Goal: Complete application form

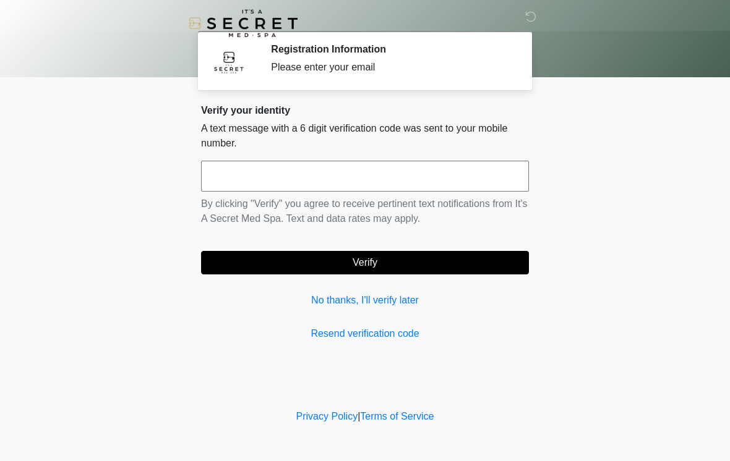
click at [366, 188] on input "text" at bounding box center [365, 176] width 328 height 31
click at [378, 274] on button "Verify" at bounding box center [365, 262] width 328 height 23
click at [454, 186] on input "******" at bounding box center [365, 176] width 328 height 31
type input "******"
click at [383, 251] on button "Verify" at bounding box center [365, 262] width 328 height 23
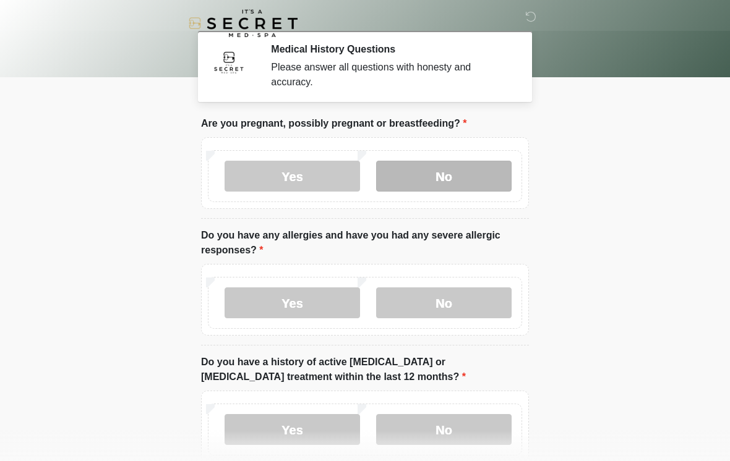
click at [464, 177] on label "No" at bounding box center [443, 176] width 135 height 31
click at [463, 333] on div "Yes No" at bounding box center [365, 300] width 328 height 72
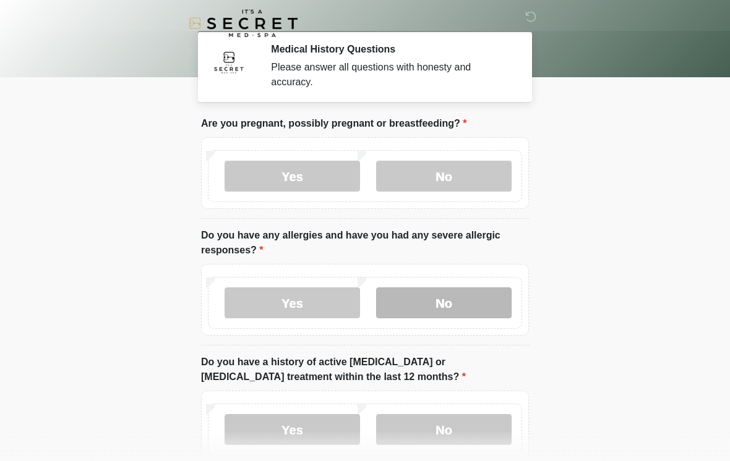
click at [462, 302] on label "No" at bounding box center [443, 303] width 135 height 31
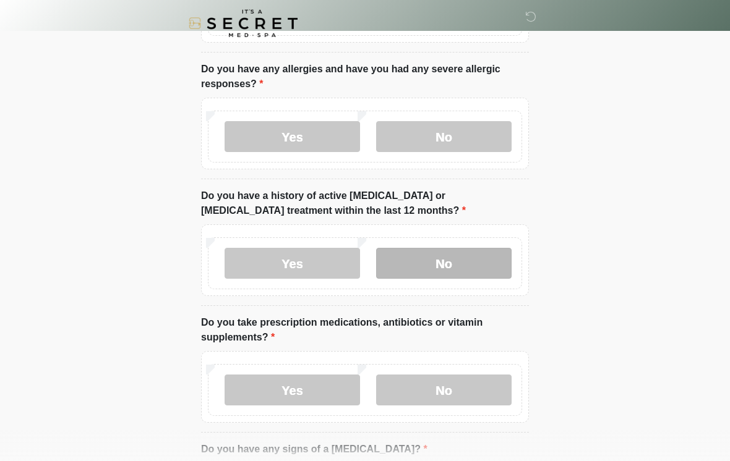
click at [487, 262] on label "No" at bounding box center [443, 263] width 135 height 31
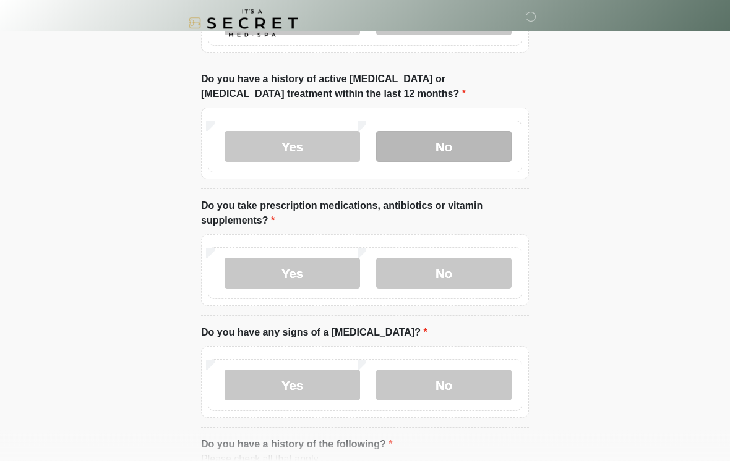
scroll to position [284, 0]
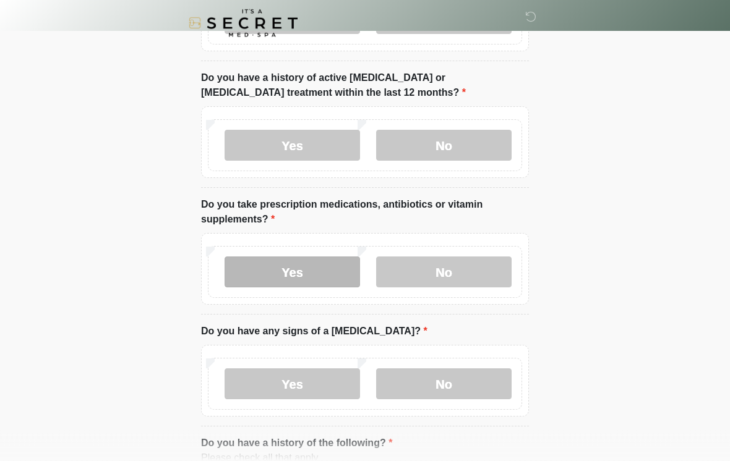
click at [296, 269] on label "Yes" at bounding box center [291, 272] width 135 height 31
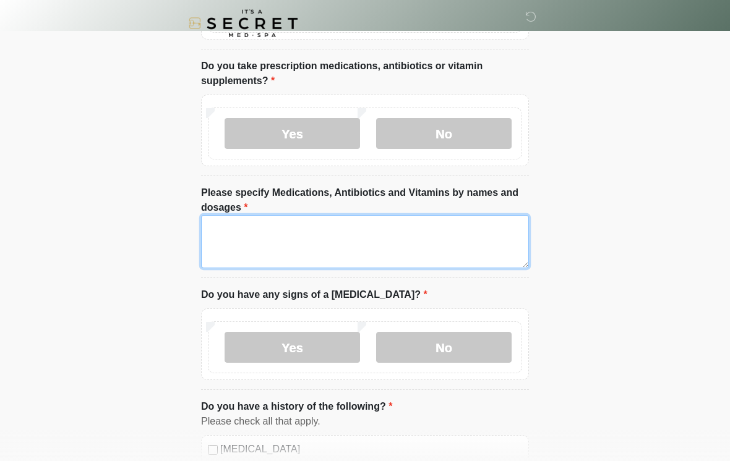
click at [357, 232] on textarea "Please specify Medications, Antibiotics and Vitamins by names and dosages" at bounding box center [365, 241] width 328 height 53
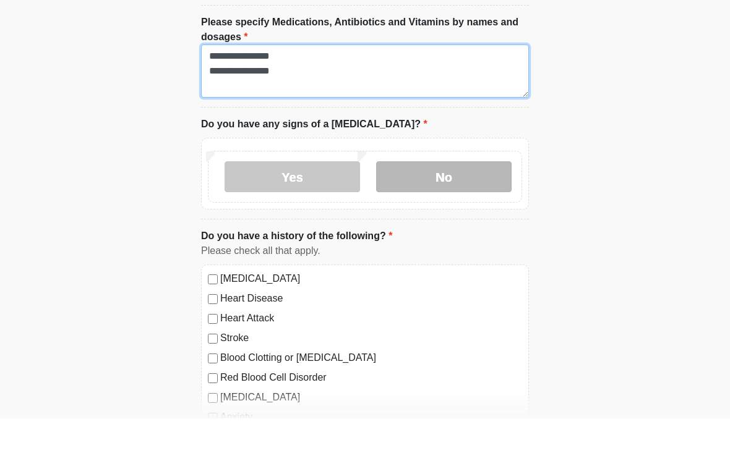
type textarea "**********"
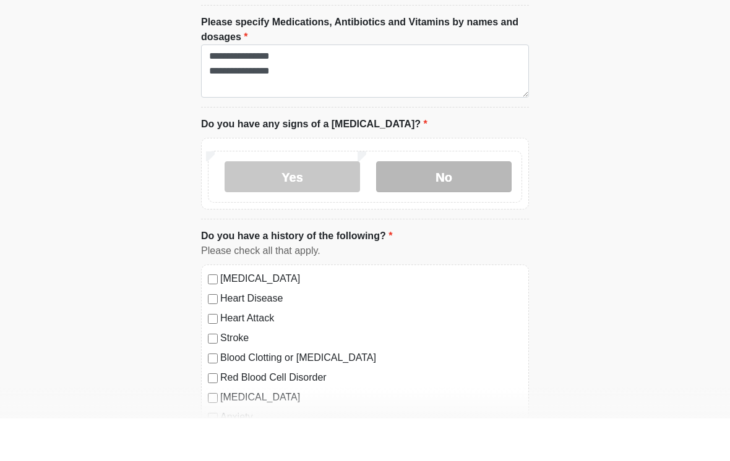
click at [473, 204] on label "No" at bounding box center [443, 219] width 135 height 31
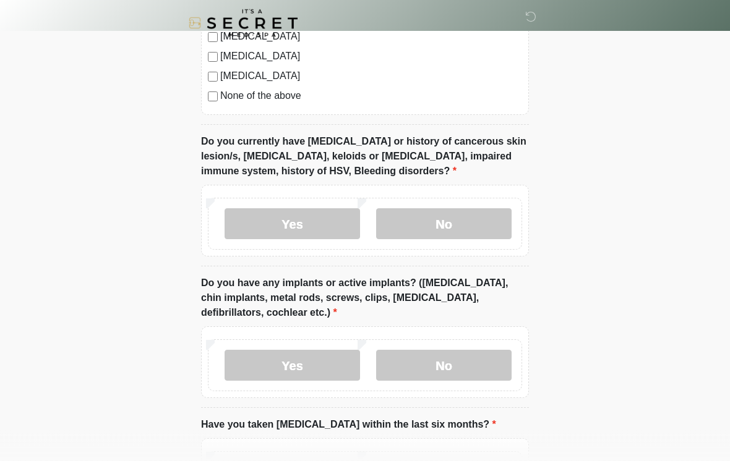
scroll to position [995, 0]
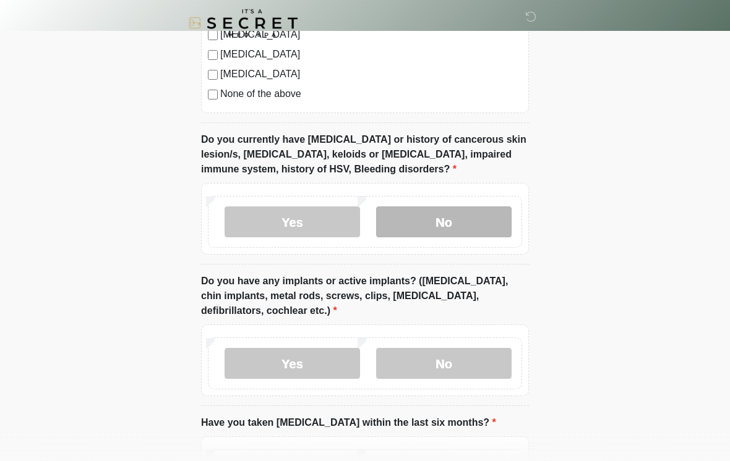
click at [456, 229] on label "No" at bounding box center [443, 222] width 135 height 31
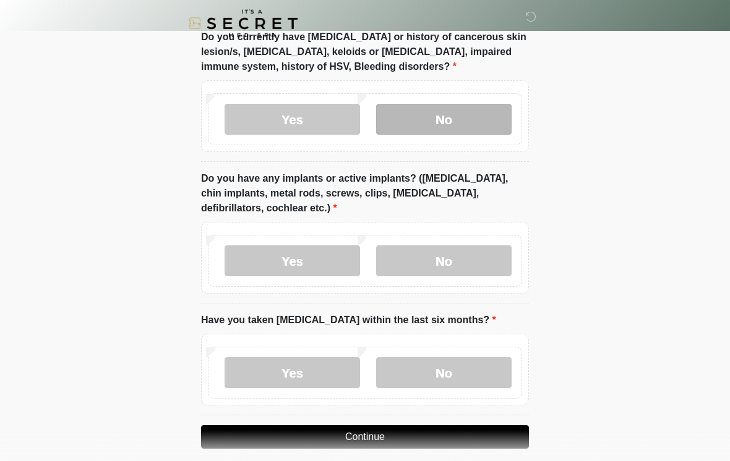
scroll to position [1131, 0]
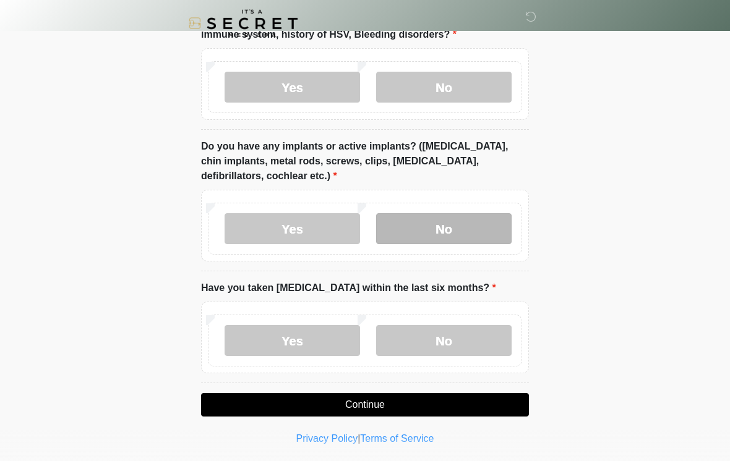
click at [454, 228] on label "No" at bounding box center [443, 228] width 135 height 31
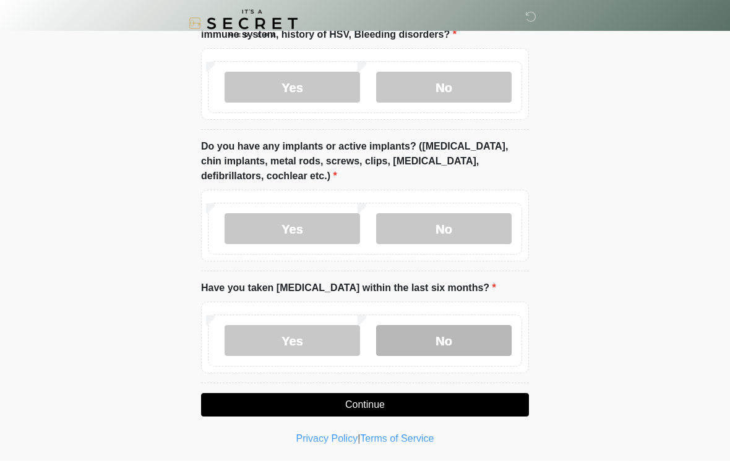
click at [458, 330] on label "No" at bounding box center [443, 340] width 135 height 31
click at [410, 396] on button "Continue" at bounding box center [365, 404] width 328 height 23
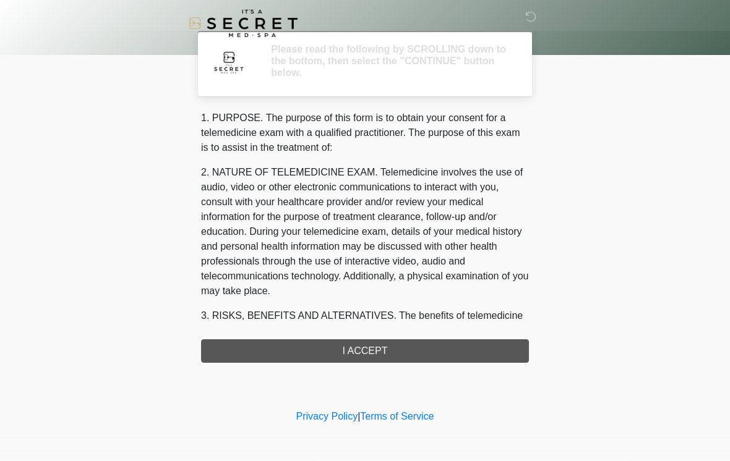
scroll to position [0, 0]
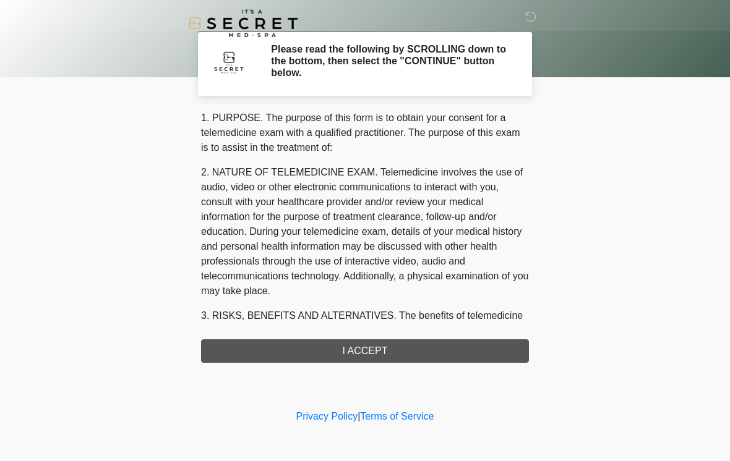
click at [377, 346] on div "1. PURPOSE. The purpose of this form is to obtain your consent for a telemedici…" at bounding box center [365, 237] width 328 height 252
click at [378, 364] on div "‎ ‎ Please read the following by SCROLLING down to the bottom, then select the …" at bounding box center [364, 203] width 371 height 382
click at [361, 351] on div "1. PURPOSE. The purpose of this form is to obtain your consent for a telemedici…" at bounding box center [365, 237] width 328 height 252
click at [356, 337] on div "1. PURPOSE. The purpose of this form is to obtain your consent for a telemedici…" at bounding box center [365, 237] width 328 height 252
click at [356, 336] on div "1. PURPOSE. The purpose of this form is to obtain your consent for a telemedici…" at bounding box center [365, 237] width 328 height 252
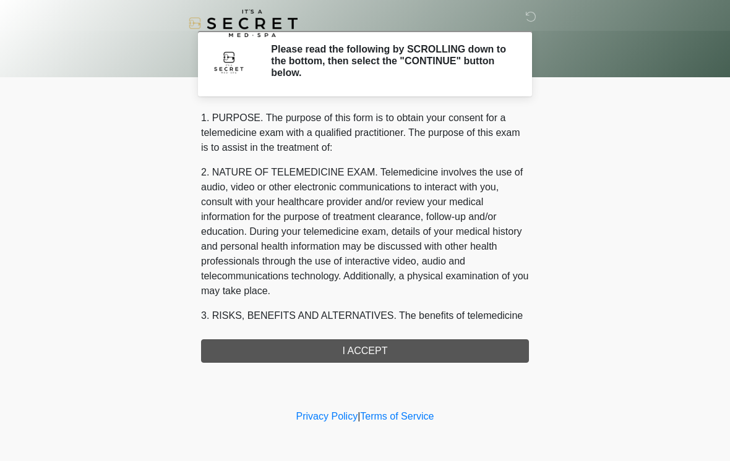
click at [346, 357] on div "1. PURPOSE. The purpose of this form is to obtain your consent for a telemedici…" at bounding box center [365, 237] width 328 height 252
click at [356, 351] on div "1. PURPOSE. The purpose of this form is to obtain your consent for a telemedici…" at bounding box center [365, 237] width 328 height 252
click at [357, 354] on div "1. PURPOSE. The purpose of this form is to obtain your consent for a telemedici…" at bounding box center [365, 237] width 328 height 252
click at [349, 354] on div "1. PURPOSE. The purpose of this form is to obtain your consent for a telemedici…" at bounding box center [365, 237] width 328 height 252
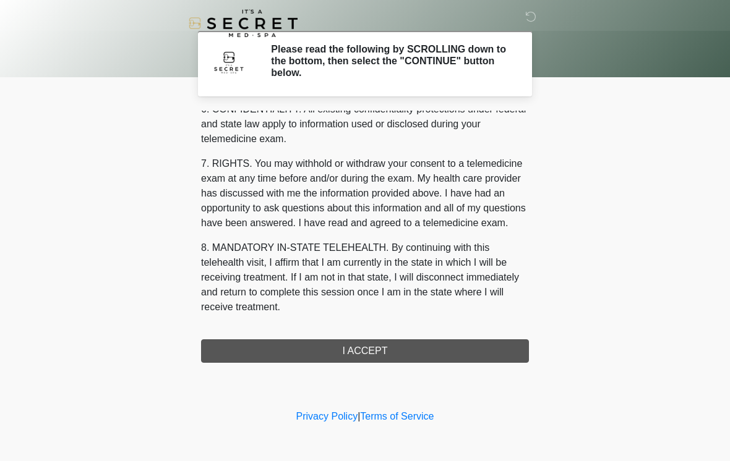
click at [373, 356] on div "1. PURPOSE. The purpose of this form is to obtain your consent for a telemedici…" at bounding box center [365, 237] width 328 height 252
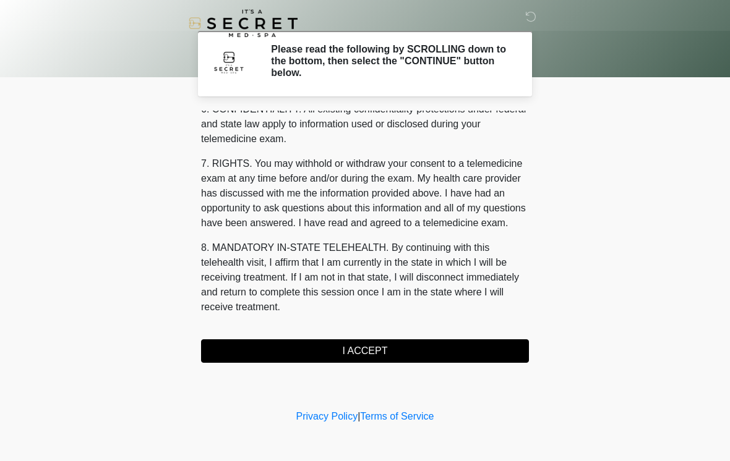
click at [377, 349] on button "I ACCEPT" at bounding box center [365, 350] width 328 height 23
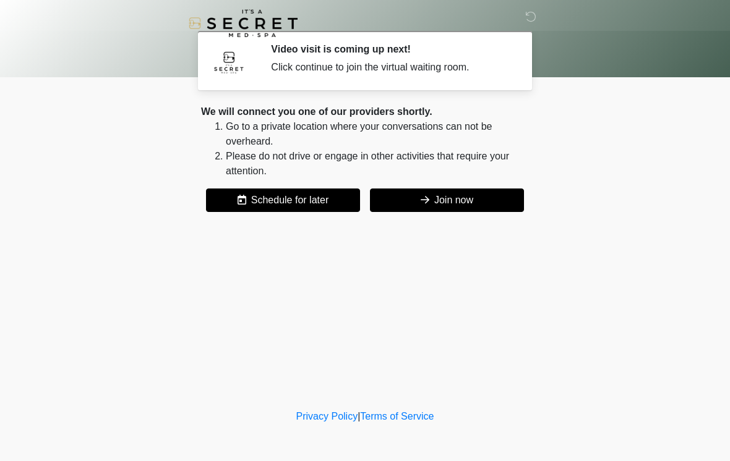
click at [465, 204] on button "Join now" at bounding box center [447, 200] width 154 height 23
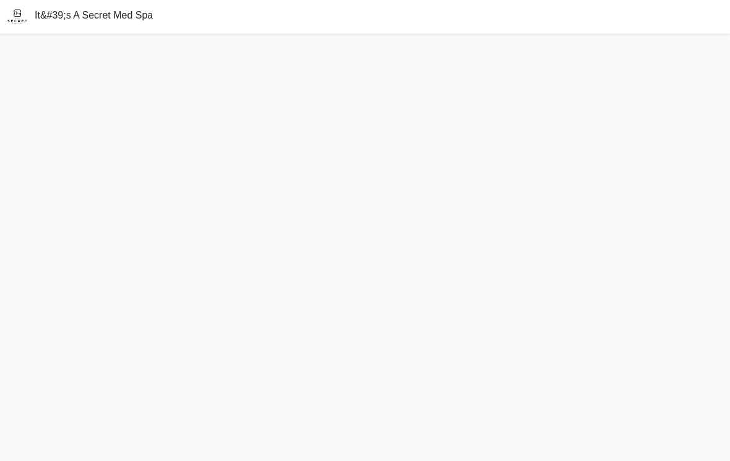
scroll to position [4, 0]
